Goal: Task Accomplishment & Management: Complete application form

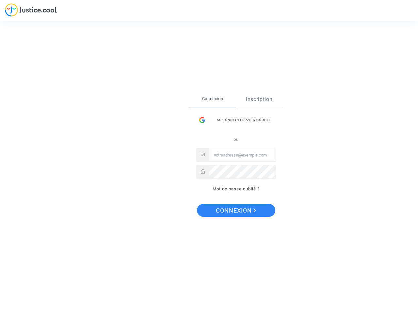
click at [259, 100] on link "Inscription" at bounding box center [259, 99] width 47 height 15
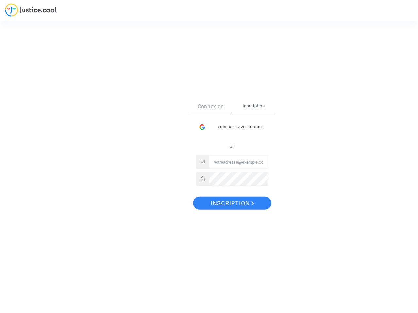
click at [236, 120] on div "Connexion Inscription S’inscrire avec Google ou" at bounding box center [232, 142] width 72 height 87
click at [236, 189] on div "Connexion Inscription S’inscrire avec Google ou" at bounding box center [232, 145] width 86 height 93
